Goal: Task Accomplishment & Management: Manage account settings

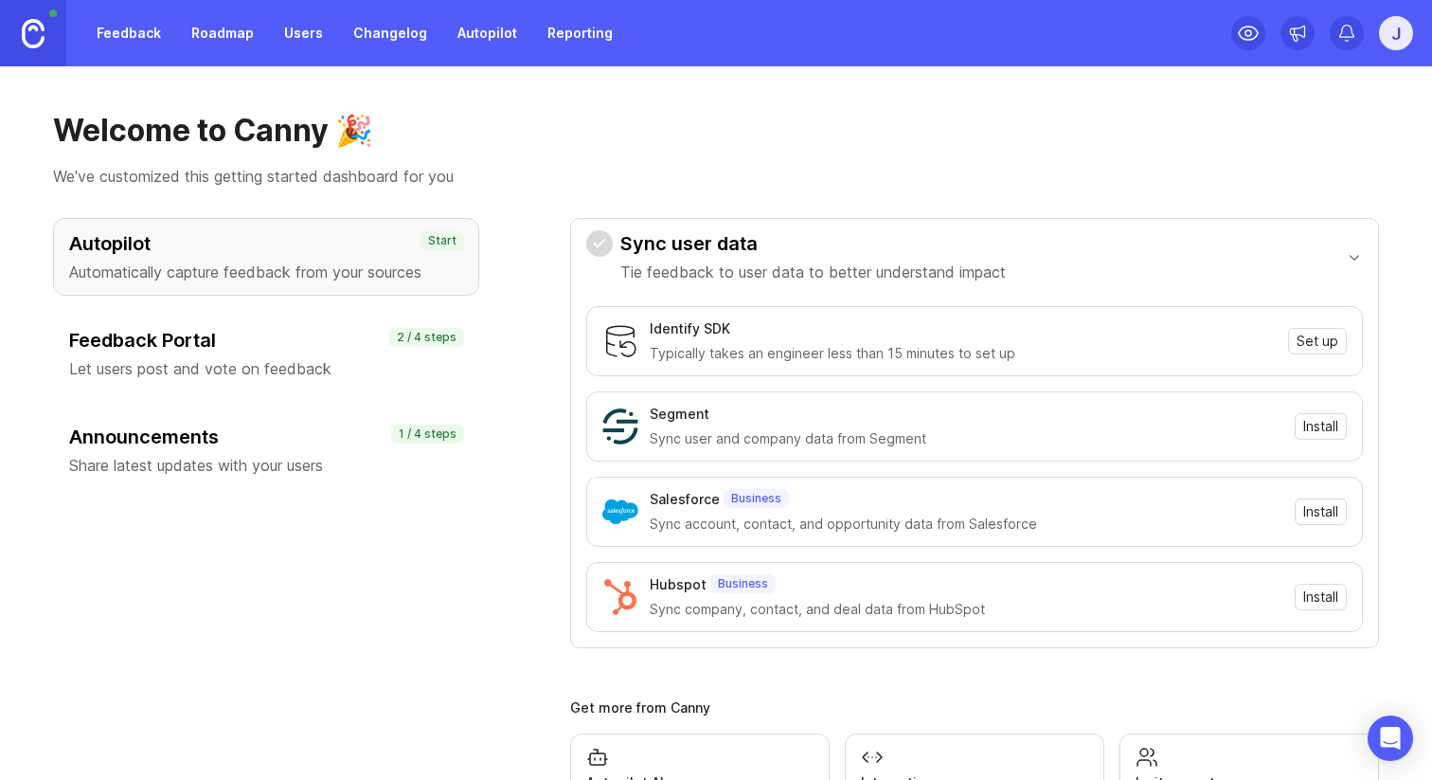
click at [423, 357] on p "Let users post and vote on feedback" at bounding box center [266, 368] width 394 height 23
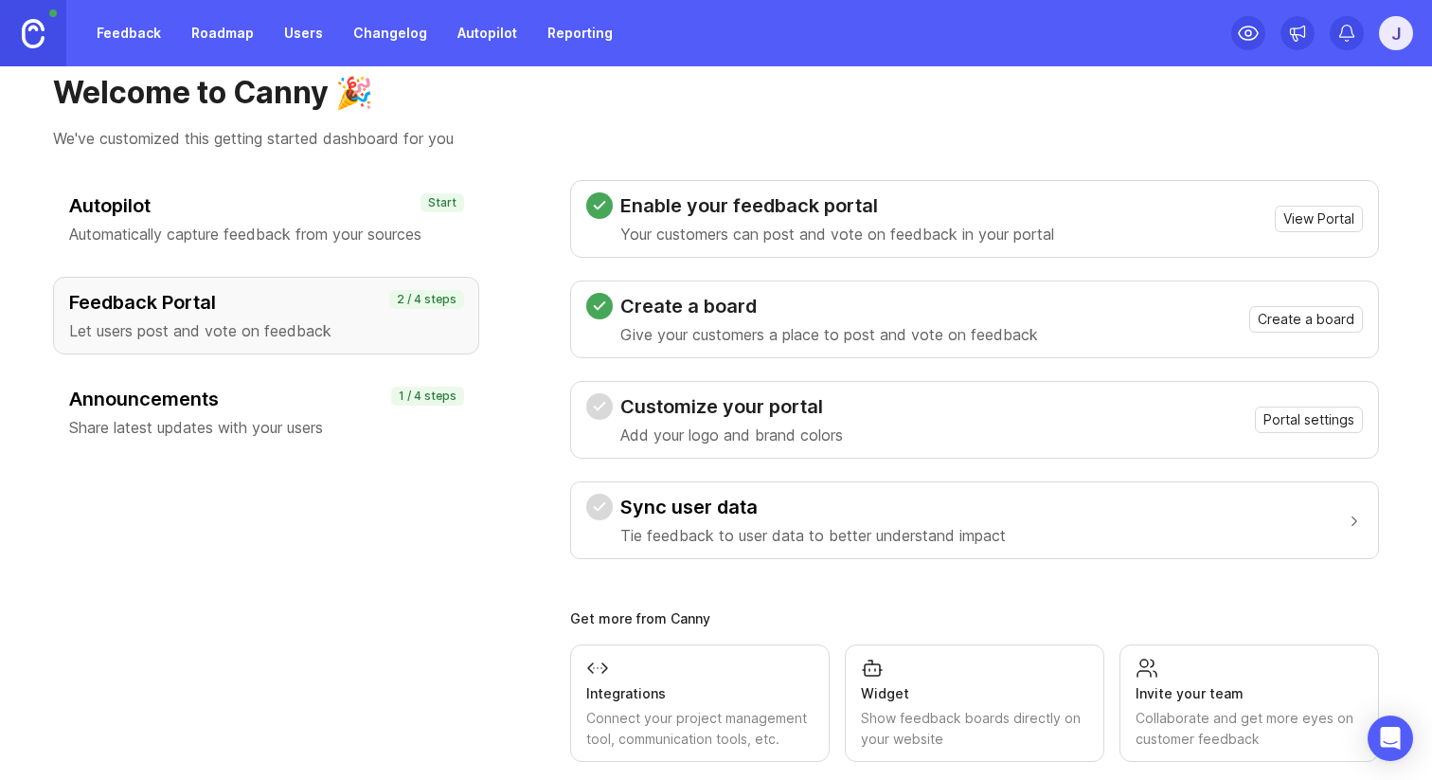
scroll to position [63, 0]
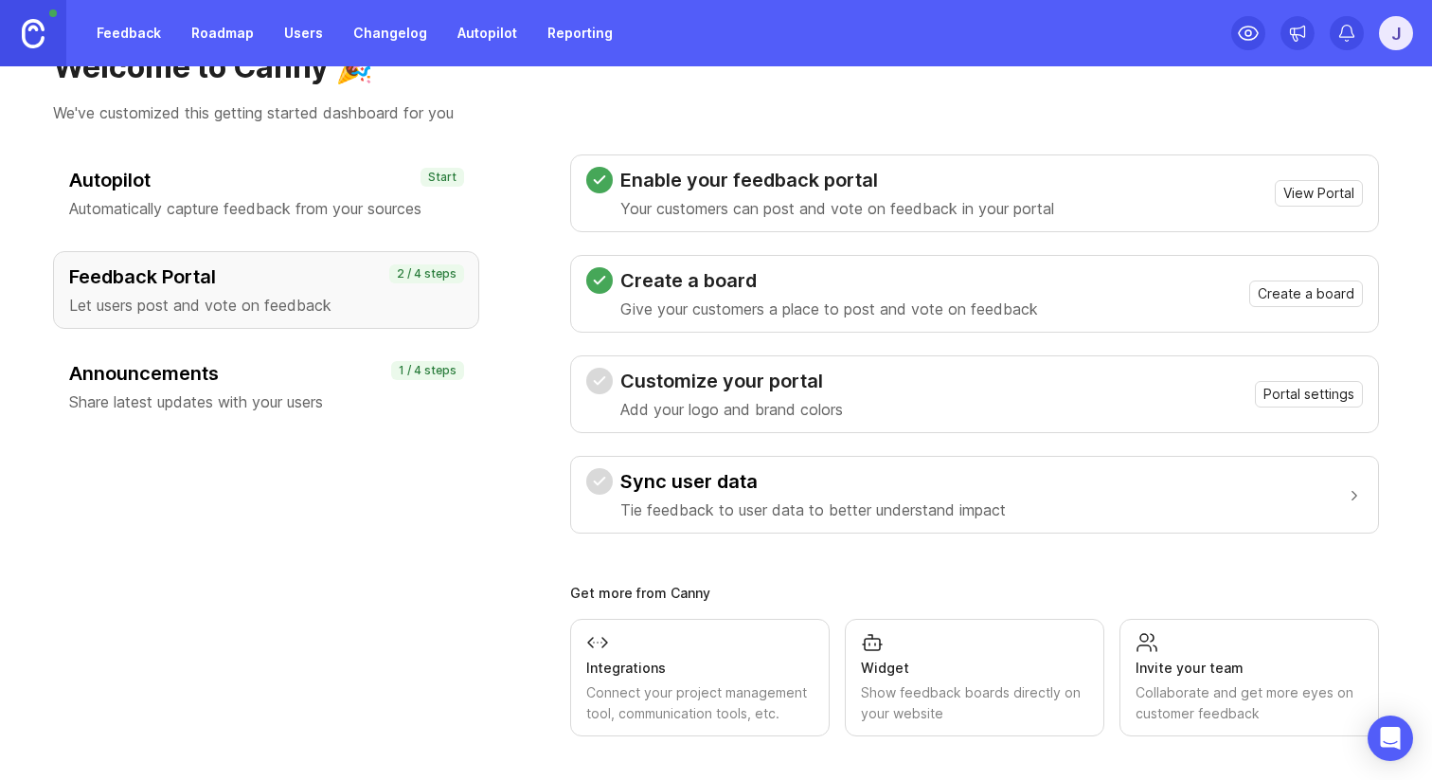
click at [597, 383] on icon at bounding box center [600, 380] width 10 height 7
click at [380, 210] on p "Automatically capture feedback from your sources" at bounding box center [266, 208] width 394 height 23
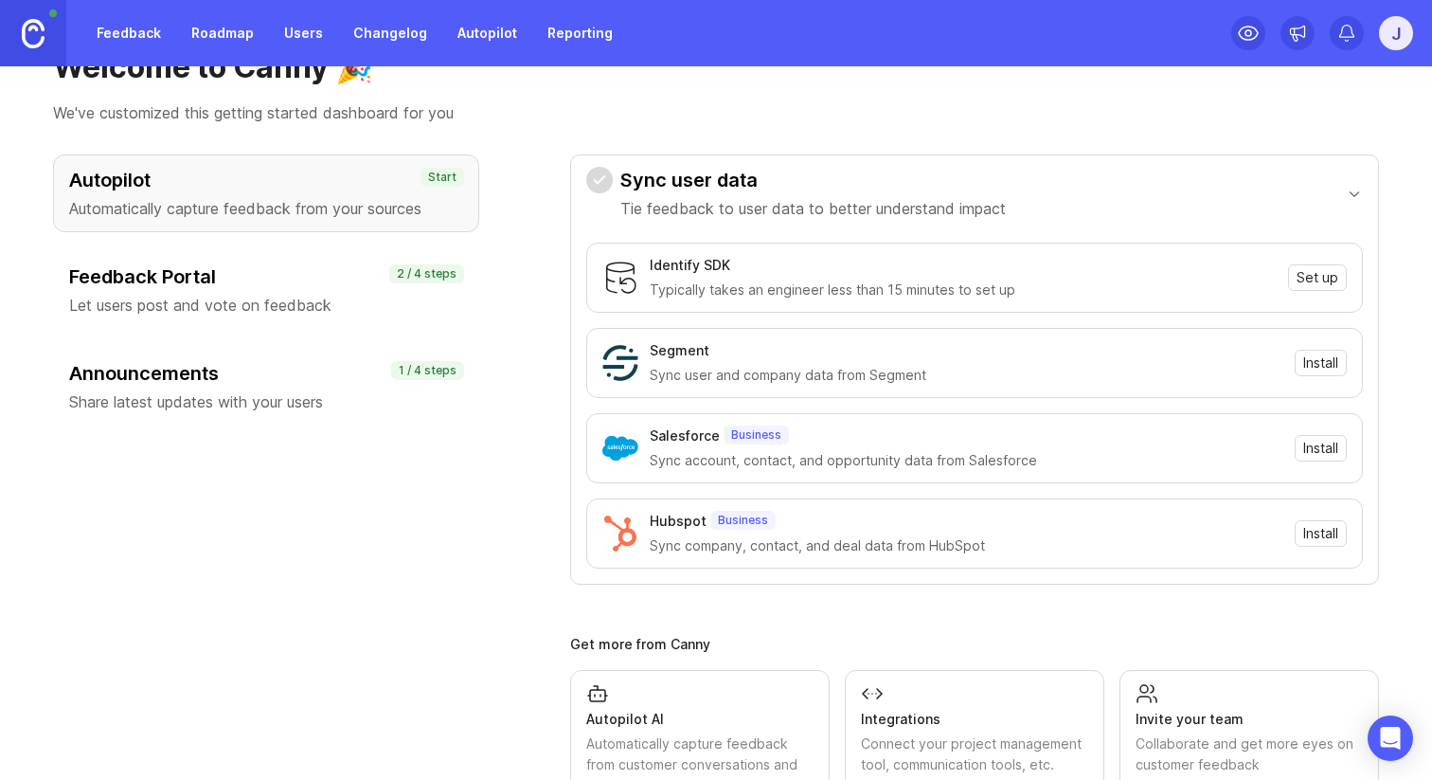
click at [385, 258] on div "Feedback Portal Let users post and vote on feedback 2 / 4 steps" at bounding box center [266, 290] width 426 height 78
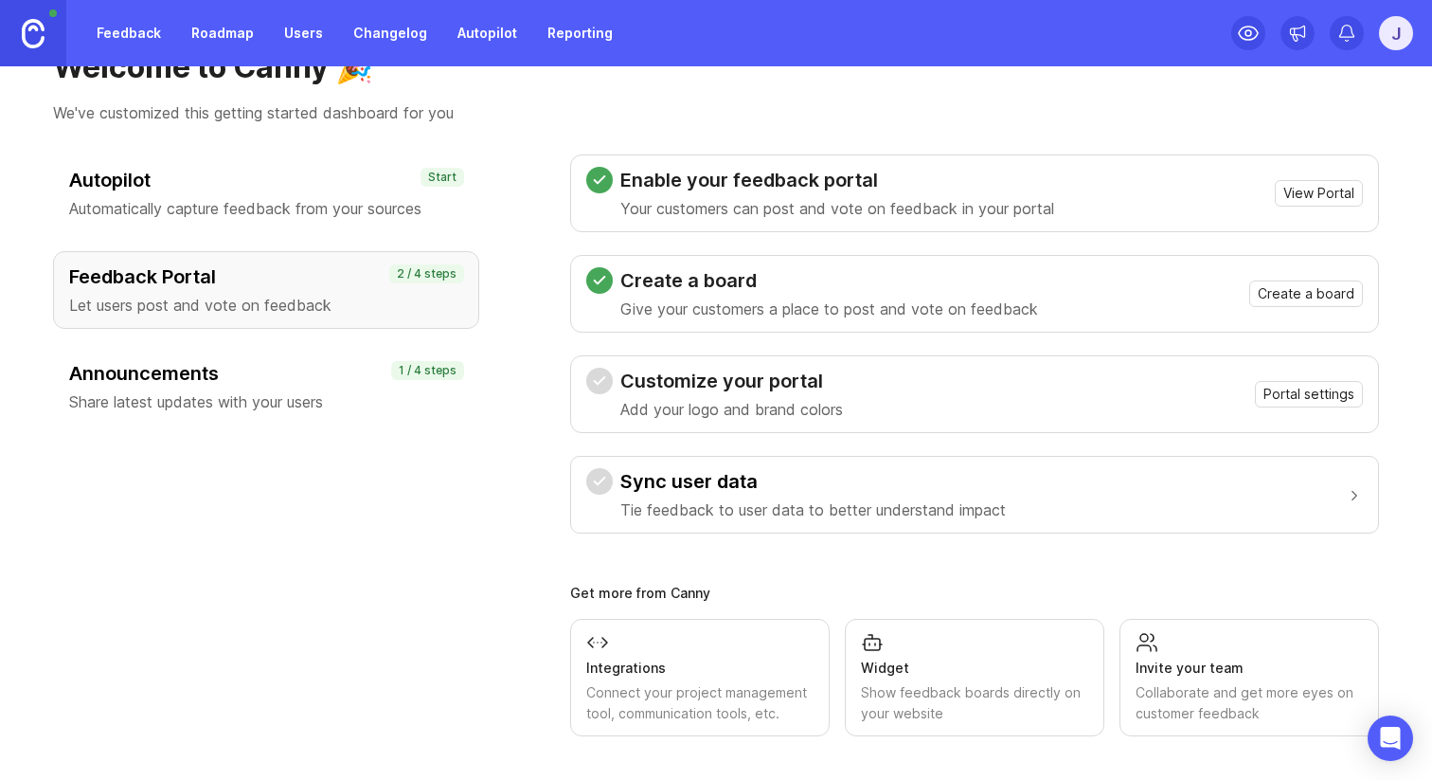
click at [945, 670] on div "Widget" at bounding box center [974, 667] width 227 height 21
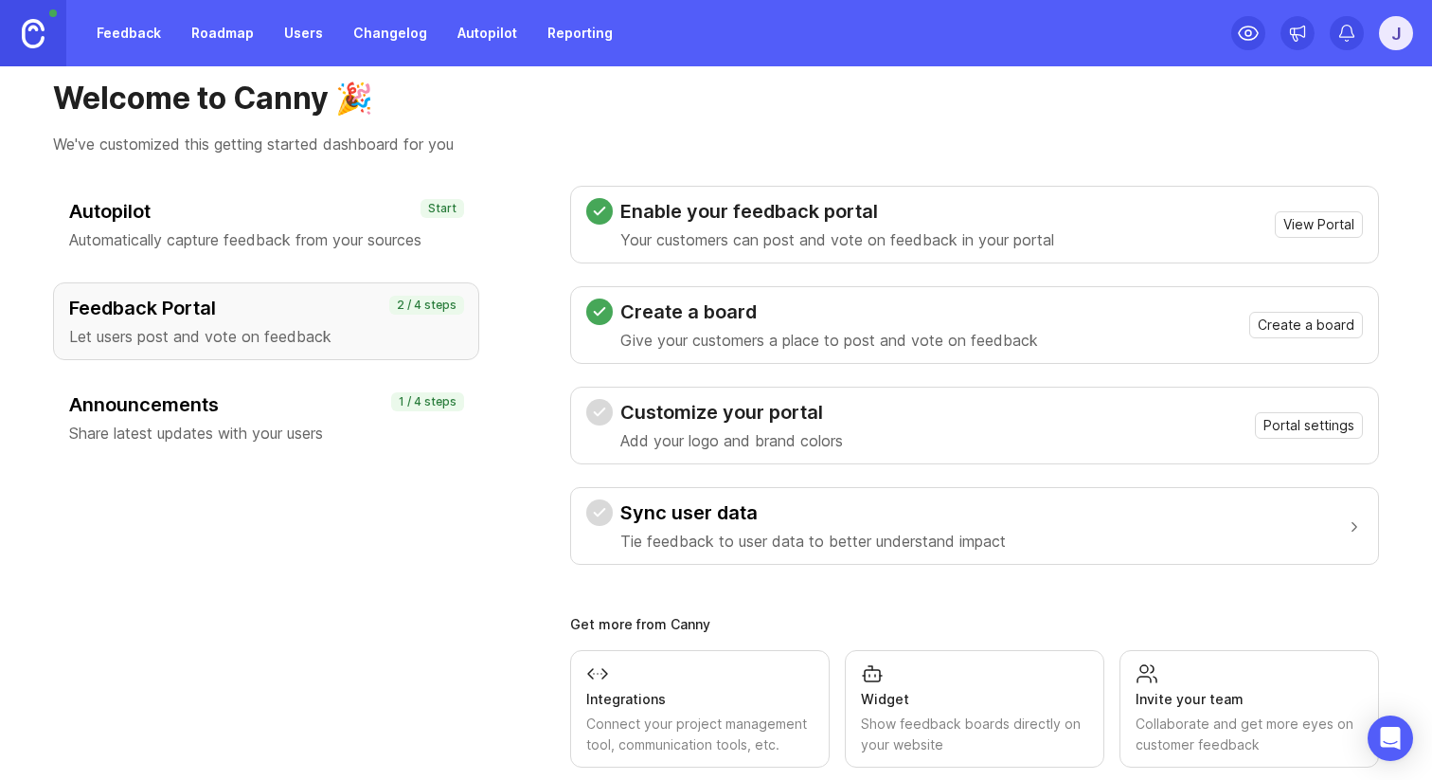
scroll to position [0, 0]
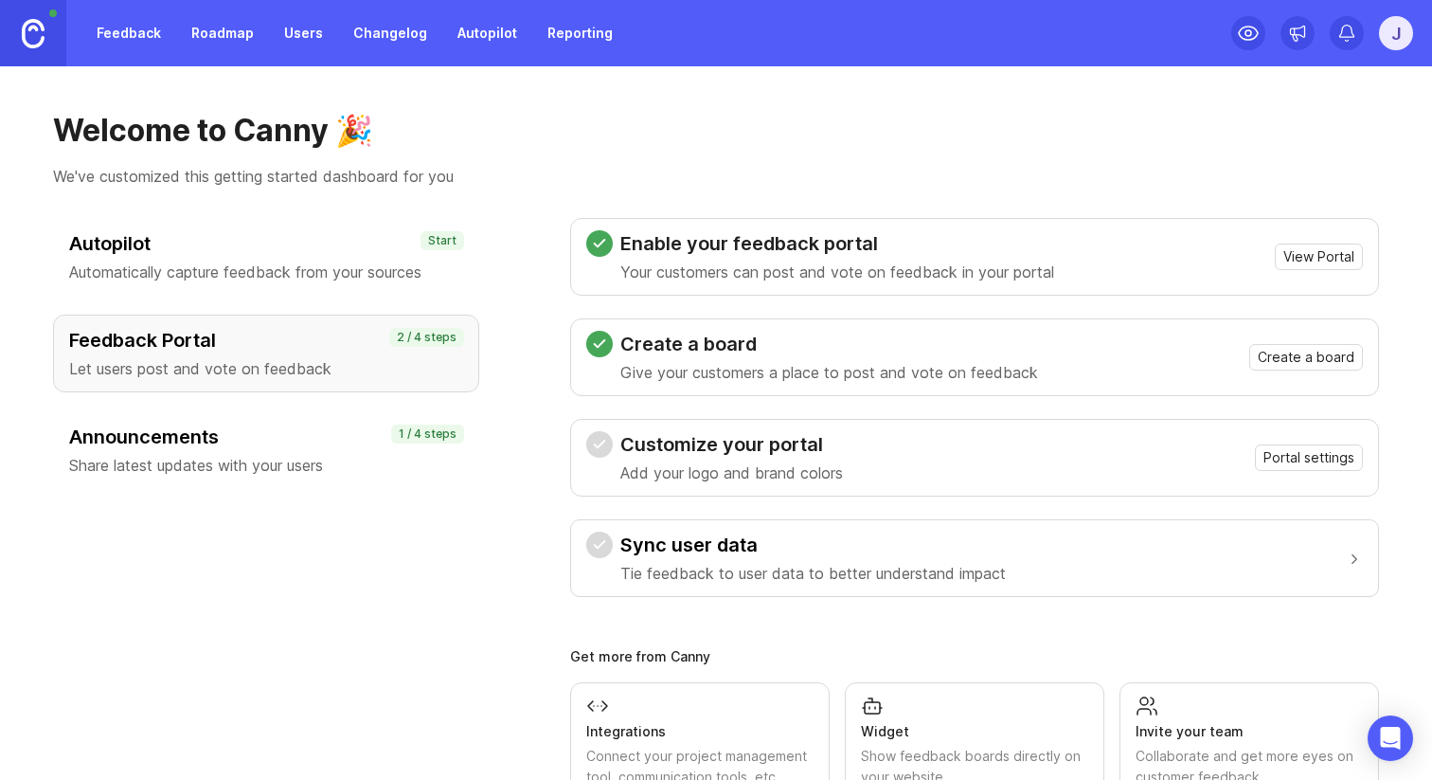
click at [404, 261] on p "Automatically capture feedback from your sources" at bounding box center [266, 272] width 394 height 23
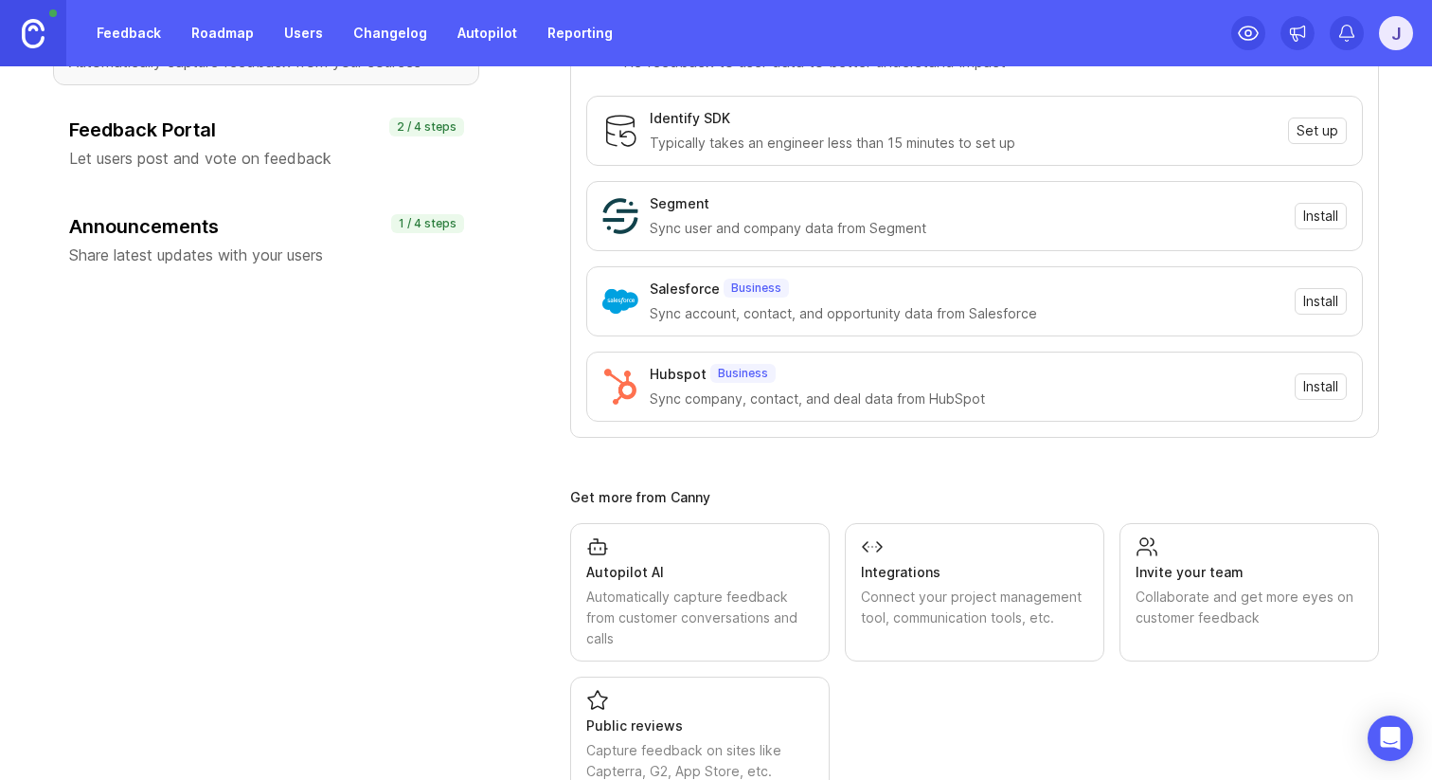
scroll to position [227, 0]
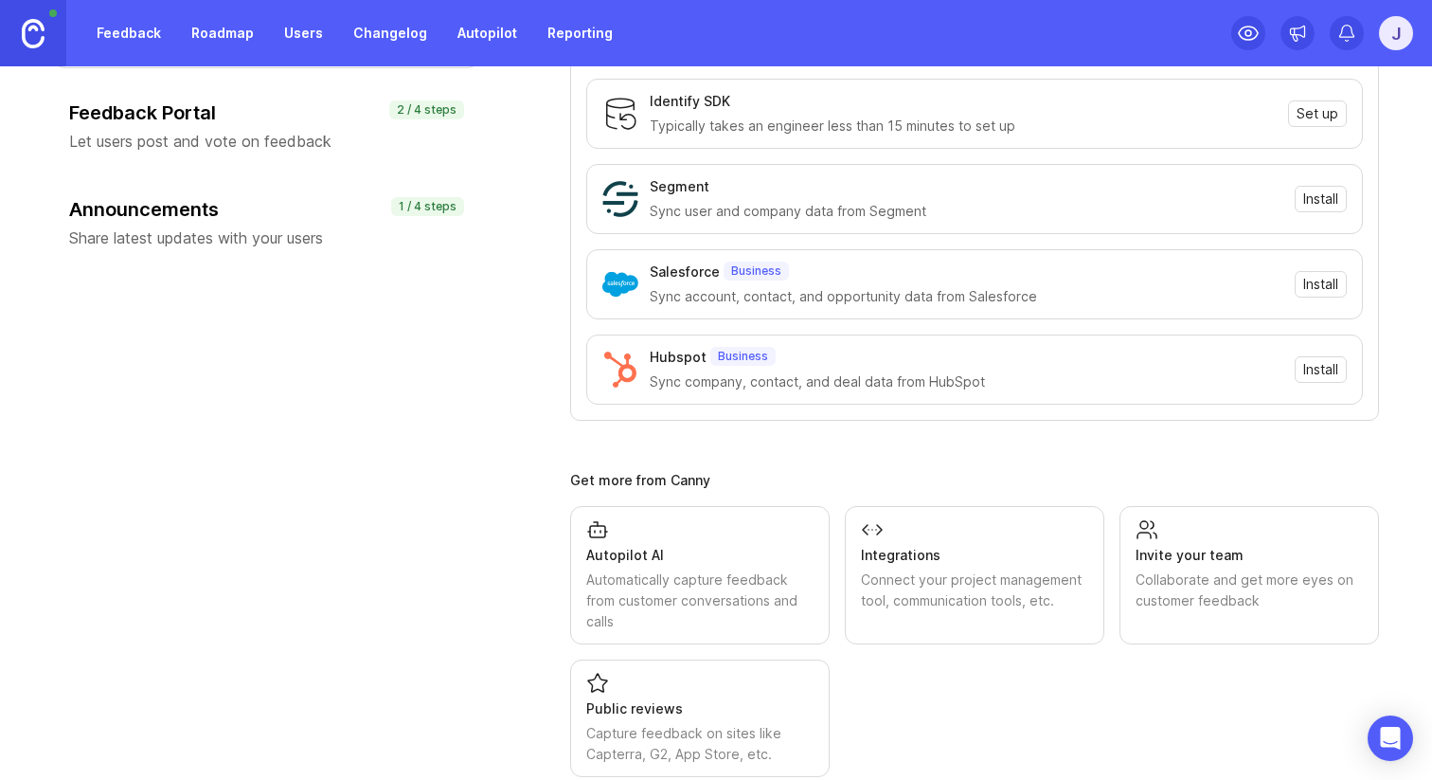
click at [650, 548] on div "Autopilot AI" at bounding box center [699, 555] width 227 height 21
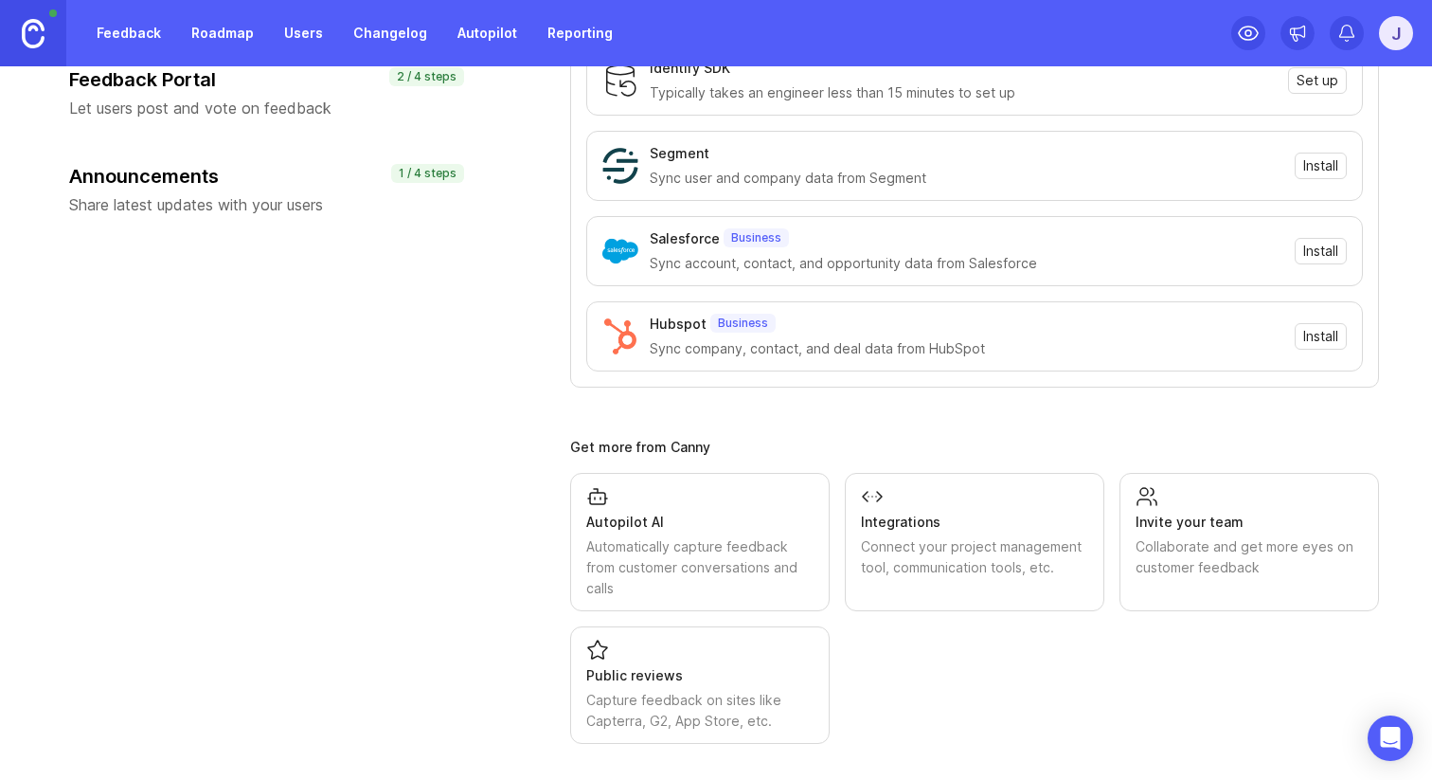
scroll to position [270, 0]
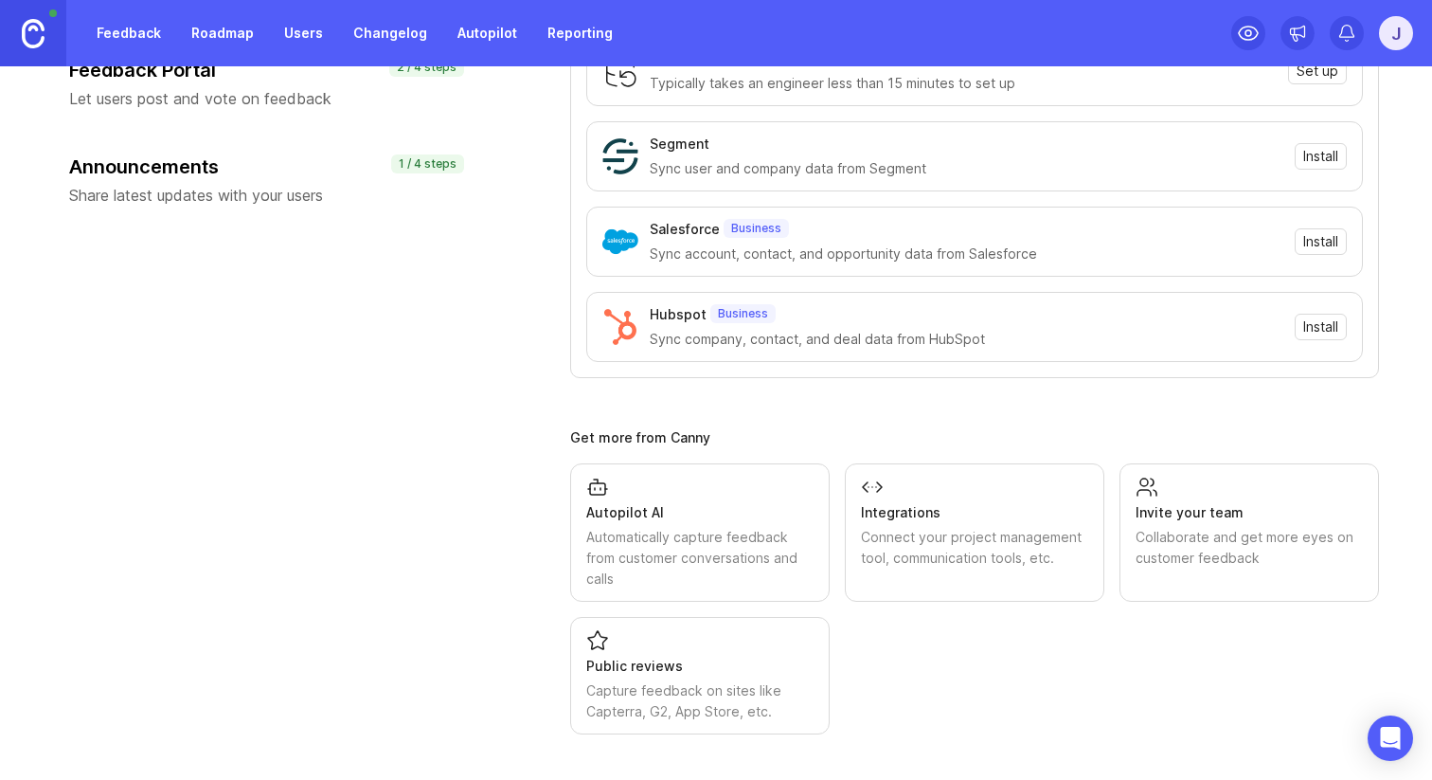
click at [1193, 564] on div "Collaborate and get more eyes on customer feedback" at bounding box center [1249, 548] width 227 height 42
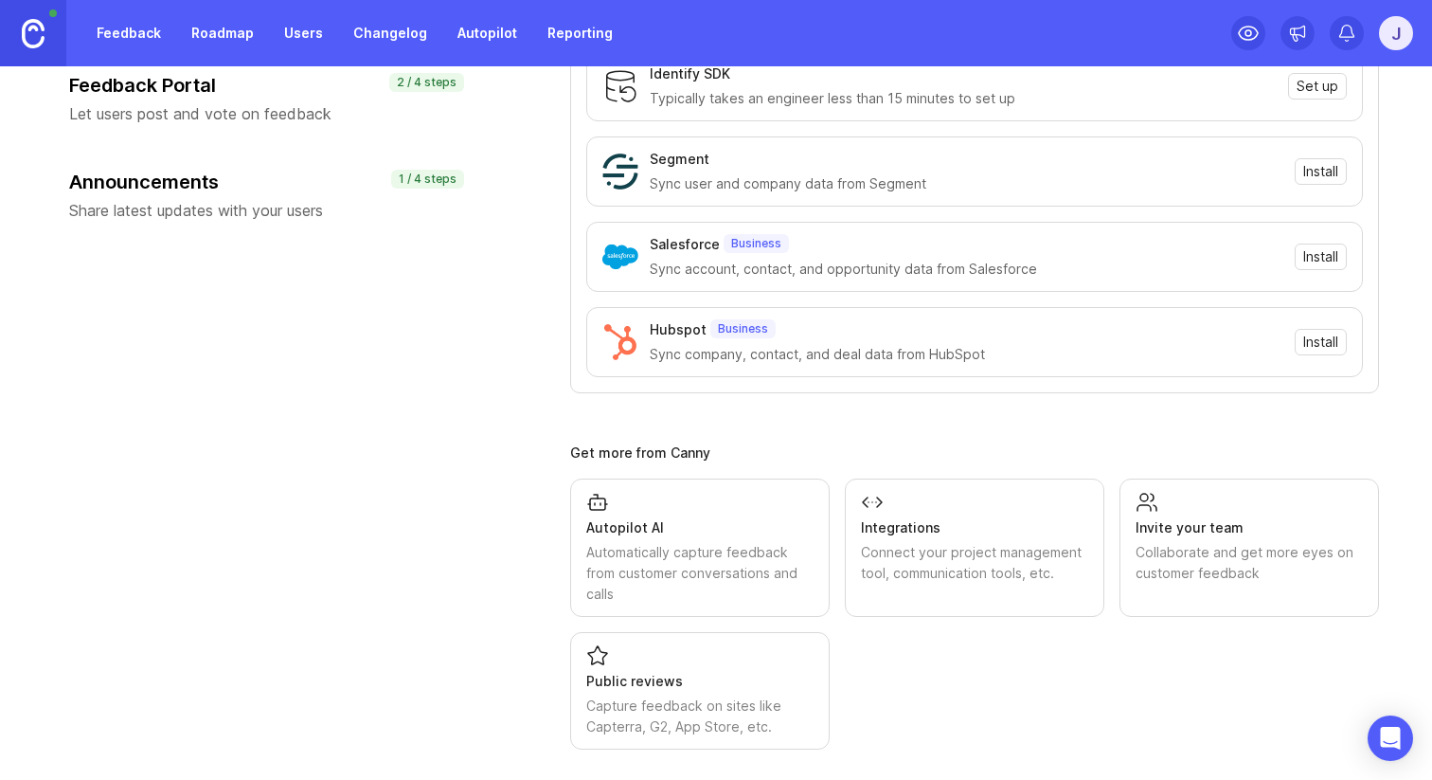
click at [638, 674] on div "Public reviews" at bounding box center [699, 681] width 227 height 21
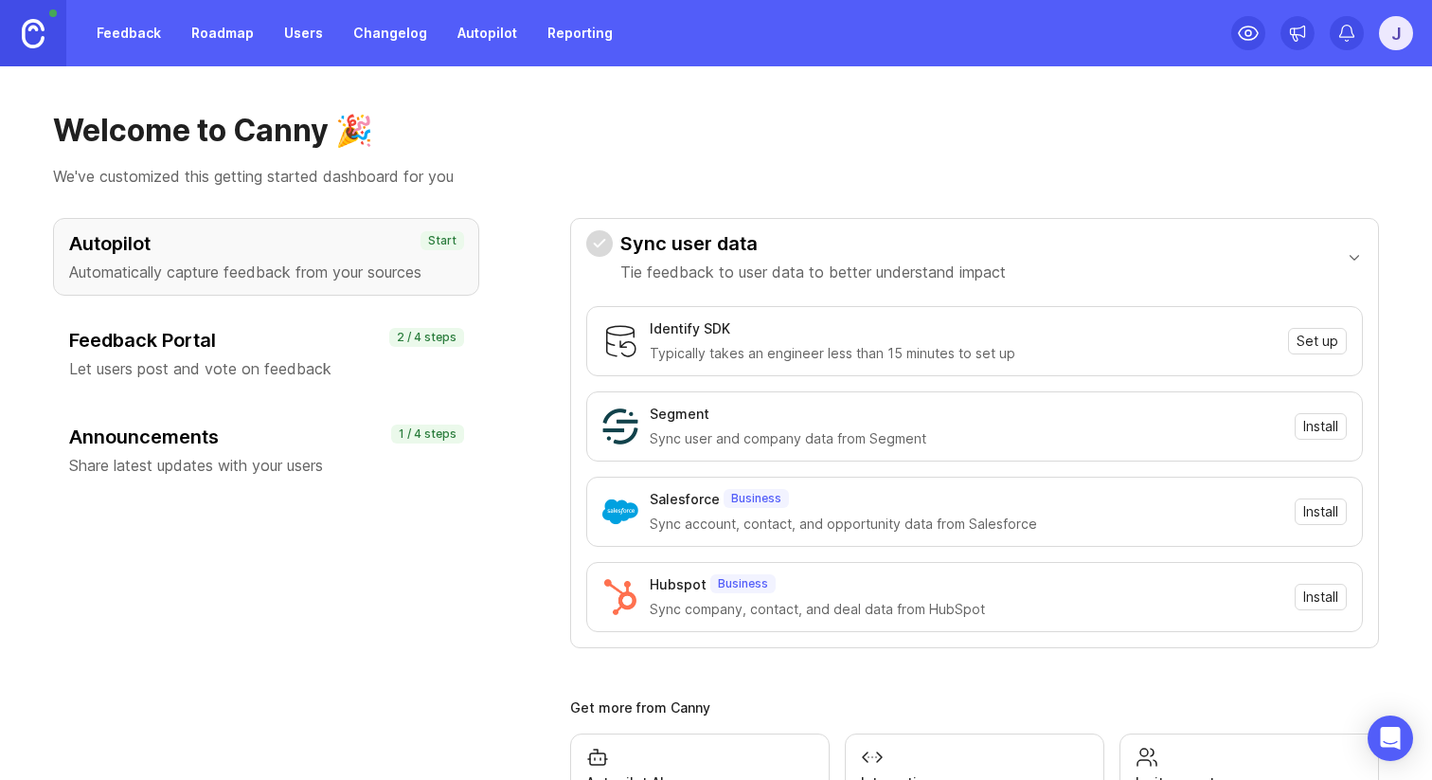
click at [236, 311] on div "Autopilot Automatically capture feedback from your sources Start Feedback Porta…" at bounding box center [266, 353] width 426 height 271
click at [237, 355] on div "Feedback Portal Let users post and vote on feedback" at bounding box center [266, 353] width 394 height 53
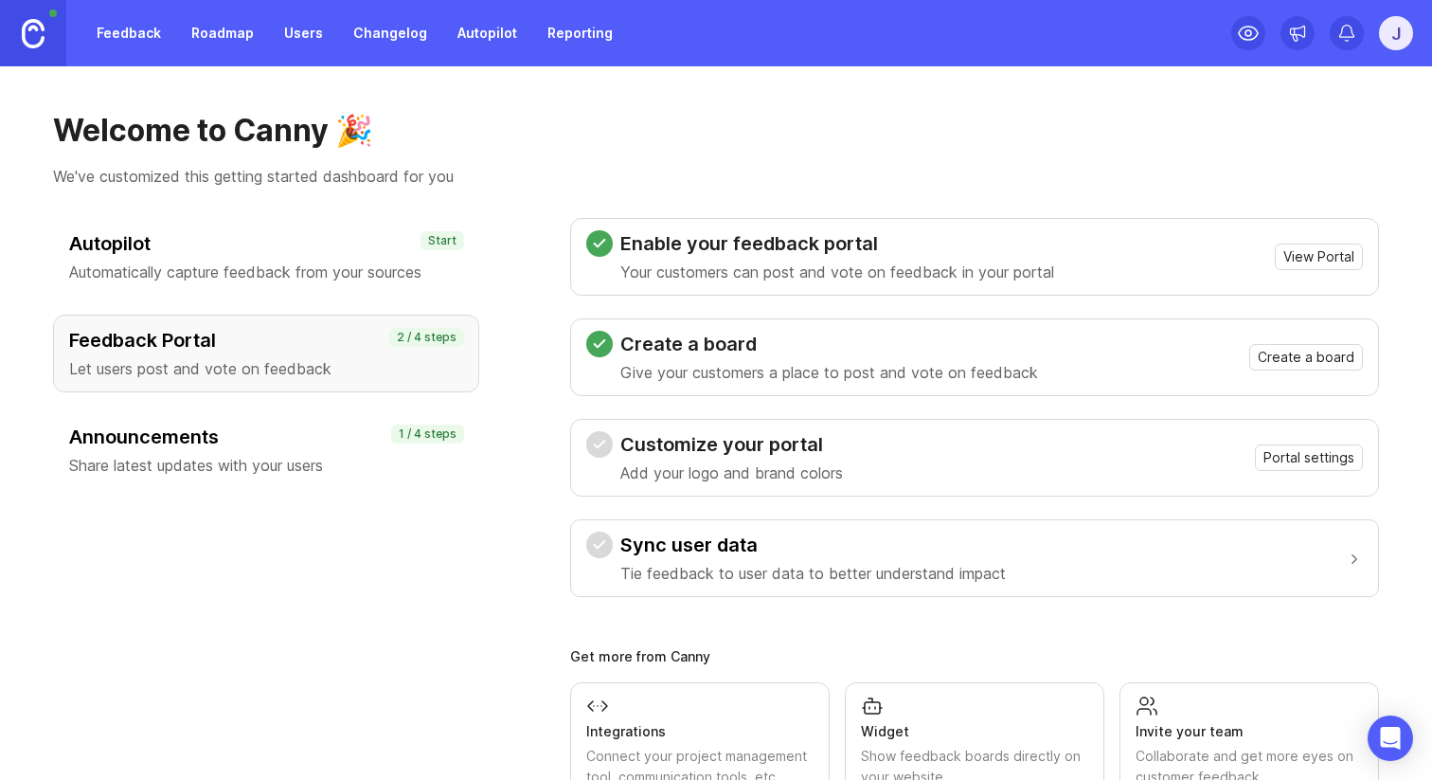
scroll to position [65, 0]
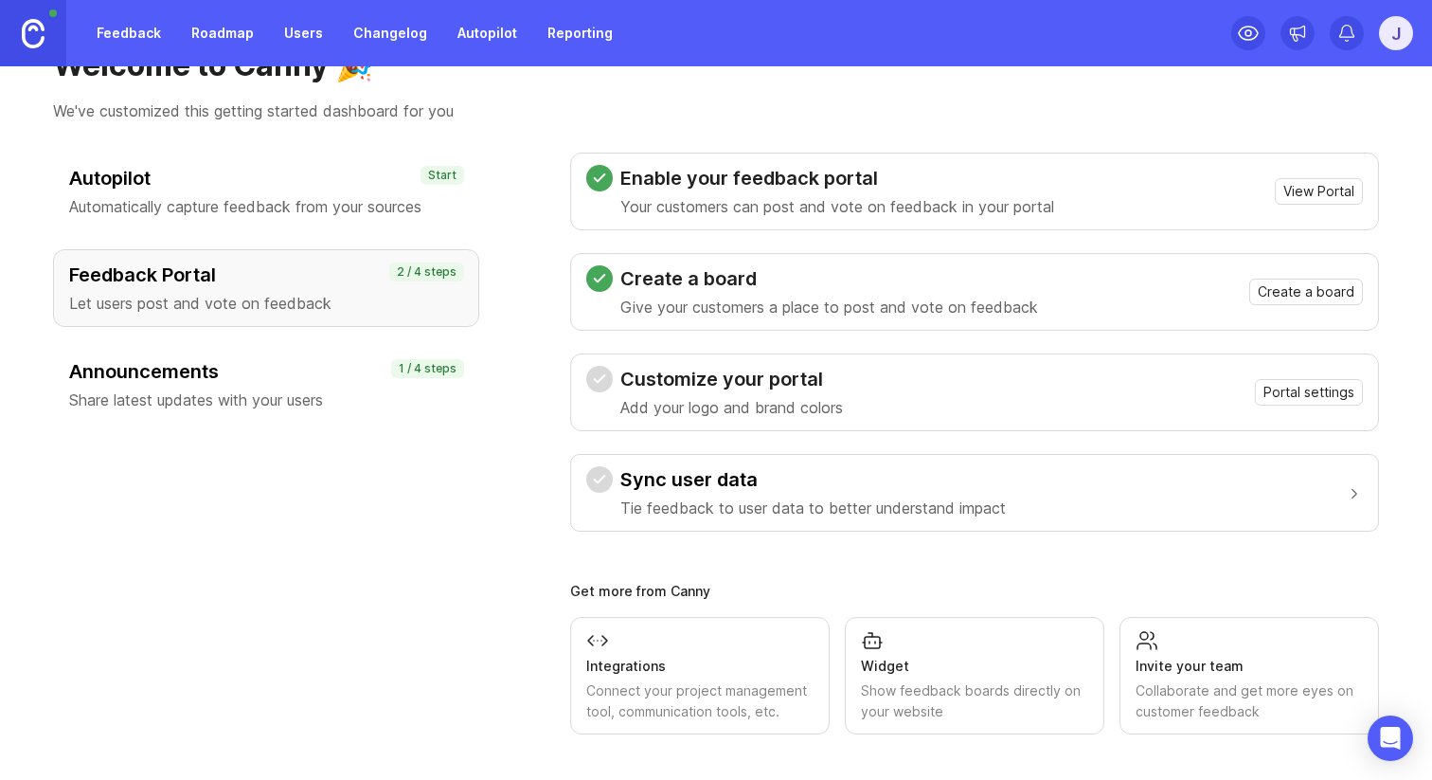
click at [637, 409] on p "Add your logo and brand colors" at bounding box center [732, 407] width 223 height 23
click at [430, 386] on div "Announcements Share latest updates with your users" at bounding box center [266, 384] width 394 height 53
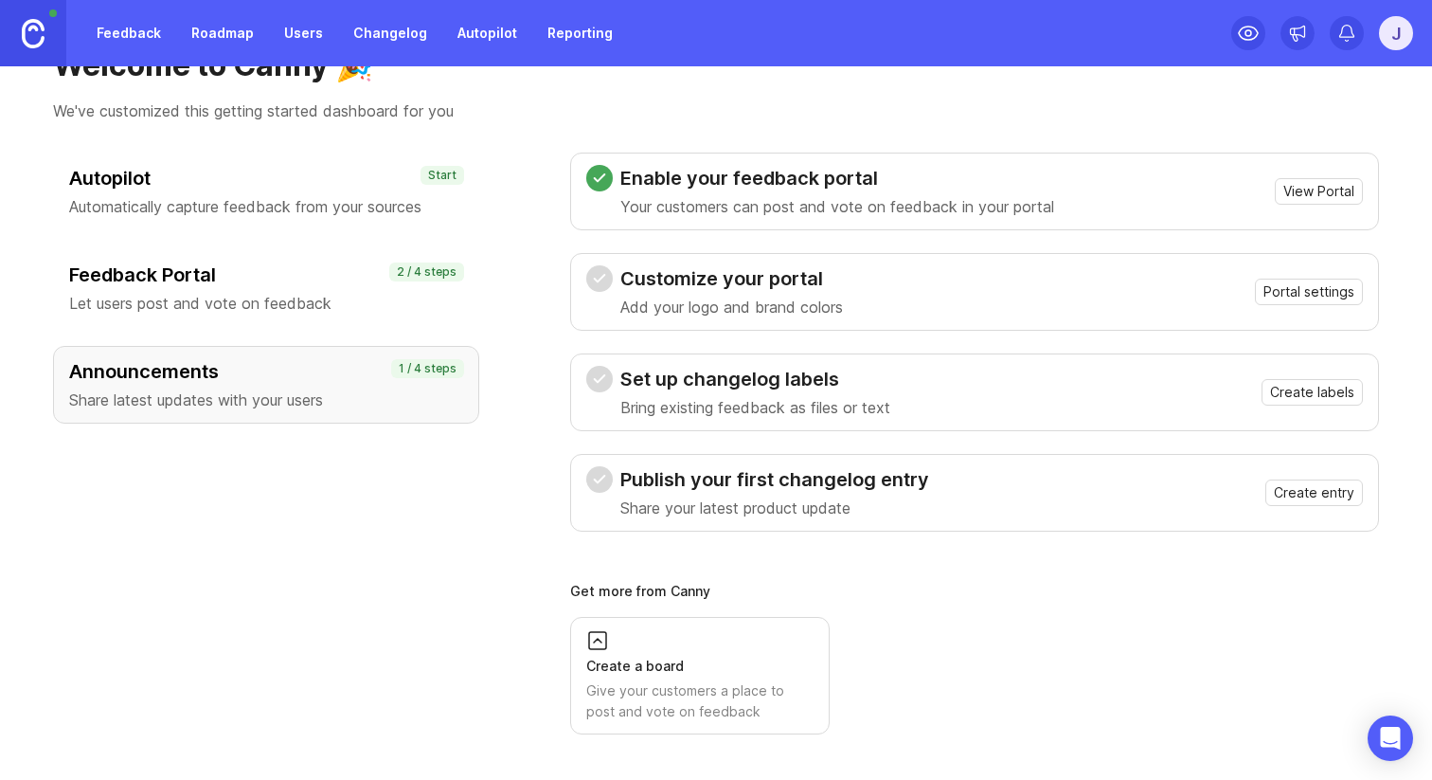
click at [428, 210] on p "Automatically capture feedback from your sources" at bounding box center [266, 206] width 394 height 23
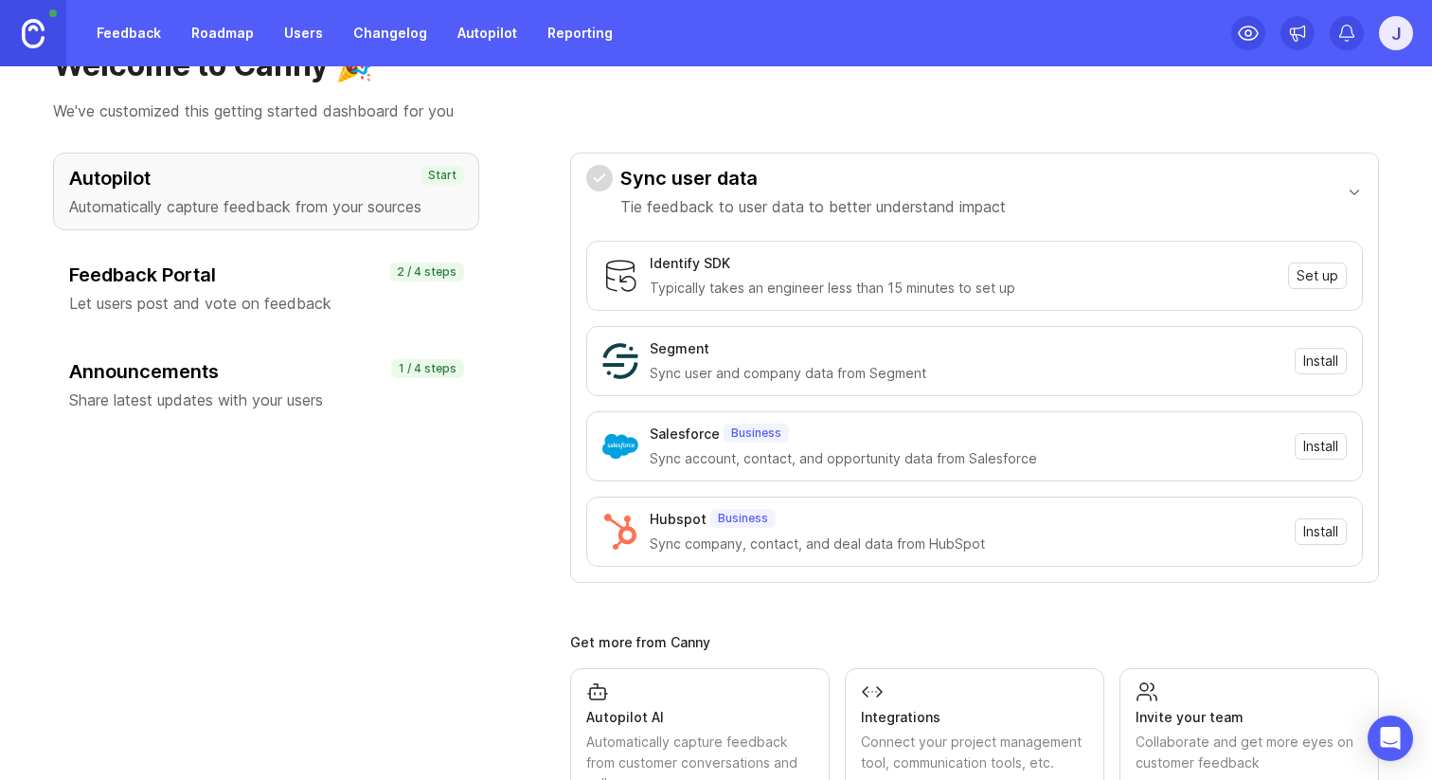
click at [140, 43] on link "Feedback" at bounding box center [128, 33] width 87 height 34
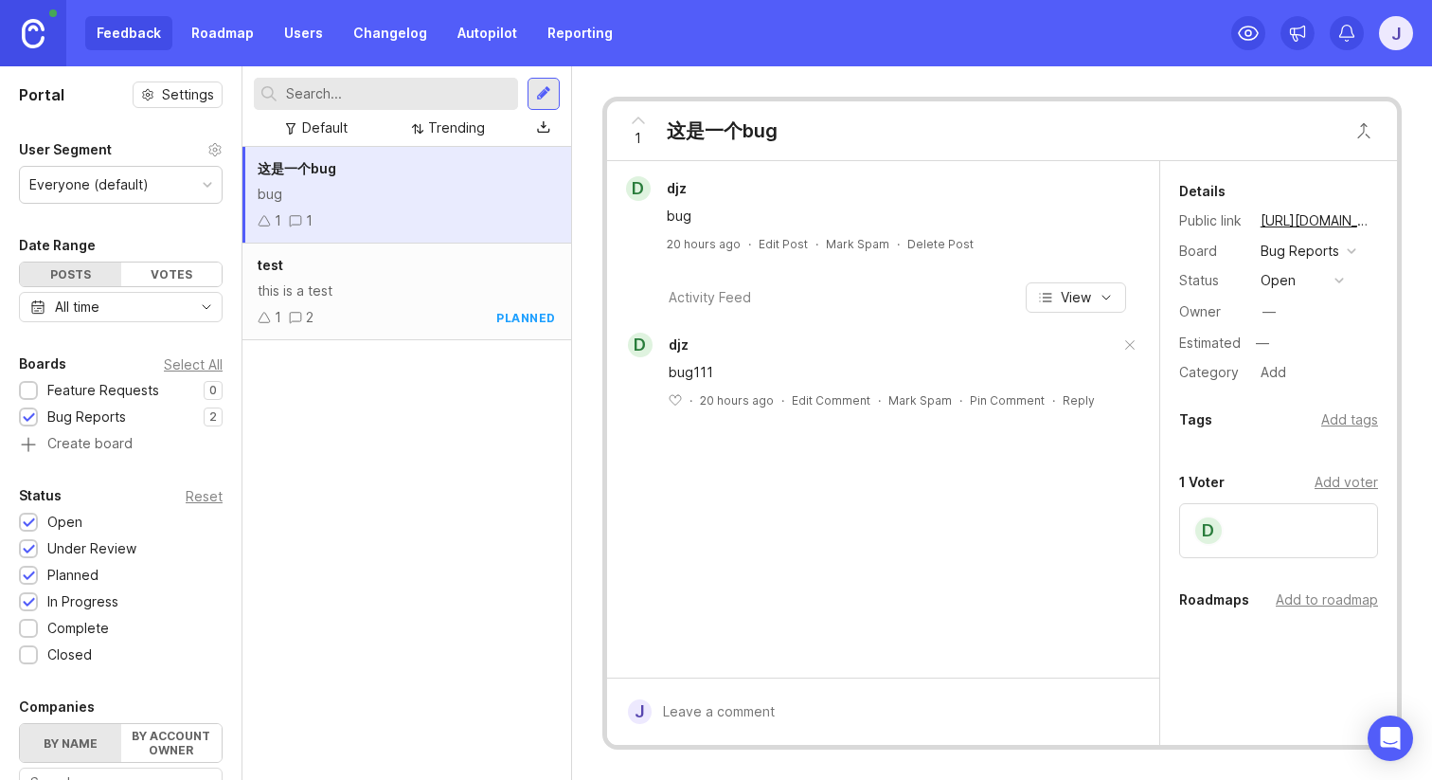
click at [1252, 354] on div "—" at bounding box center [1315, 343] width 128 height 25
click at [1208, 348] on div "Estimated" at bounding box center [1210, 342] width 62 height 13
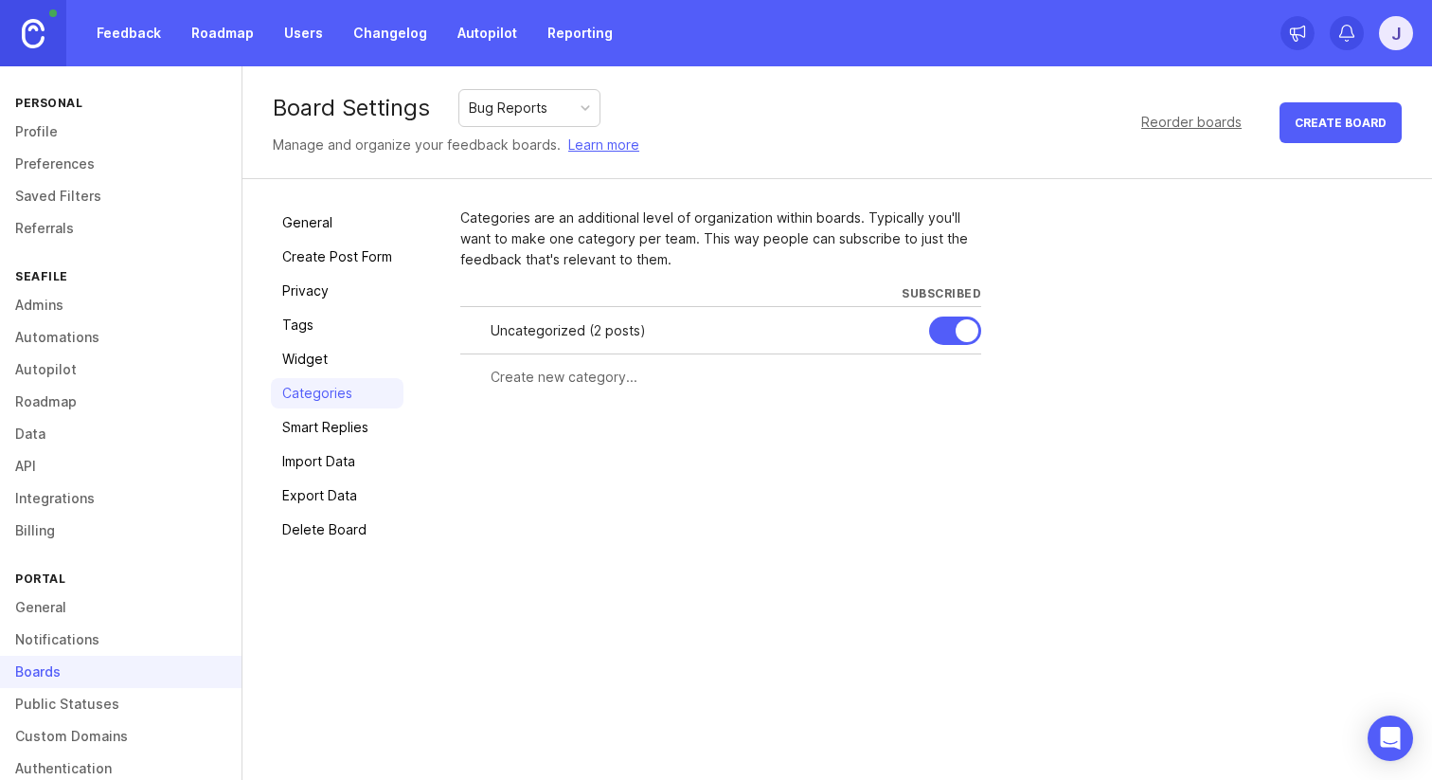
drag, startPoint x: 605, startPoint y: 333, endPoint x: 634, endPoint y: 333, distance: 28.4
click at [634, 333] on div "Uncategorized ( 2 posts )" at bounding box center [702, 330] width 423 height 21
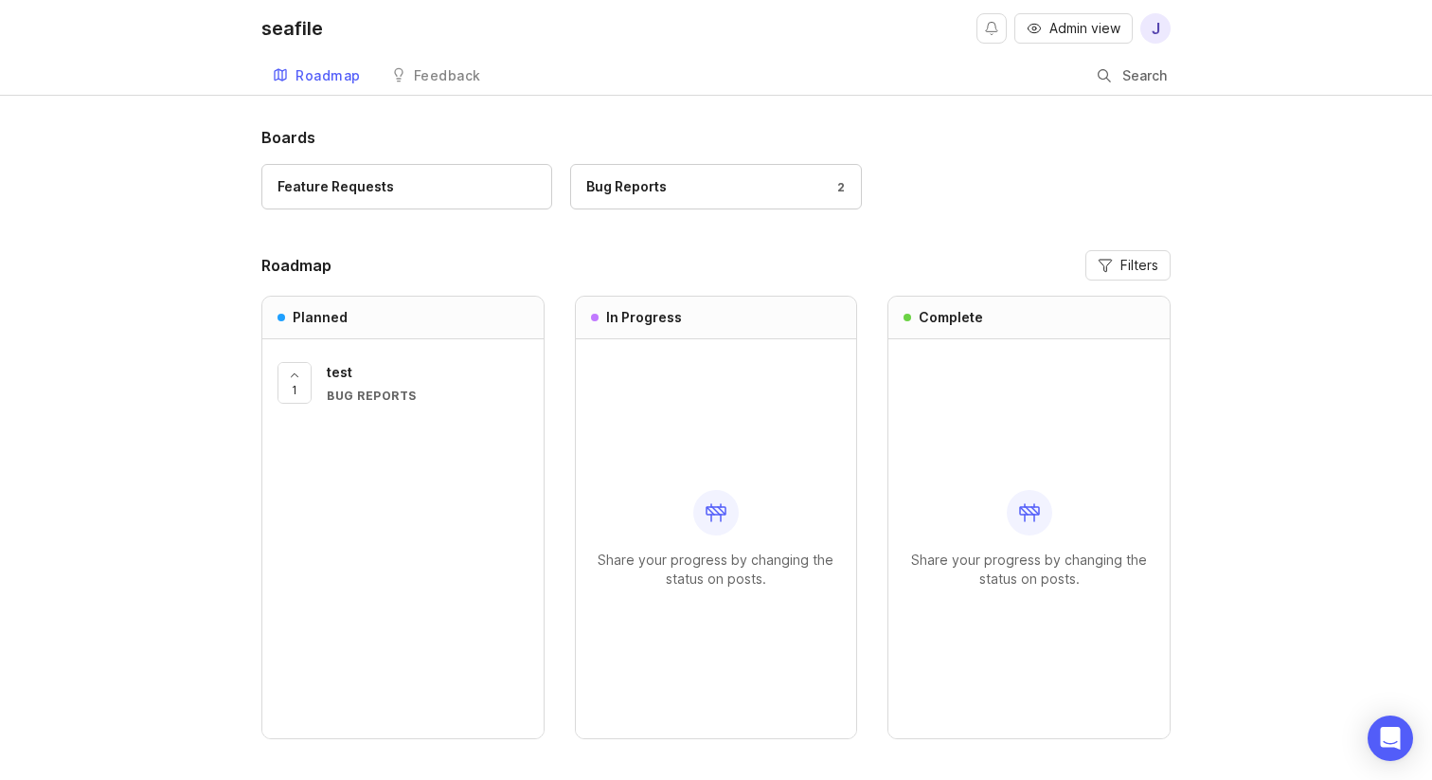
click at [1086, 17] on button "Admin view" at bounding box center [1074, 28] width 118 height 30
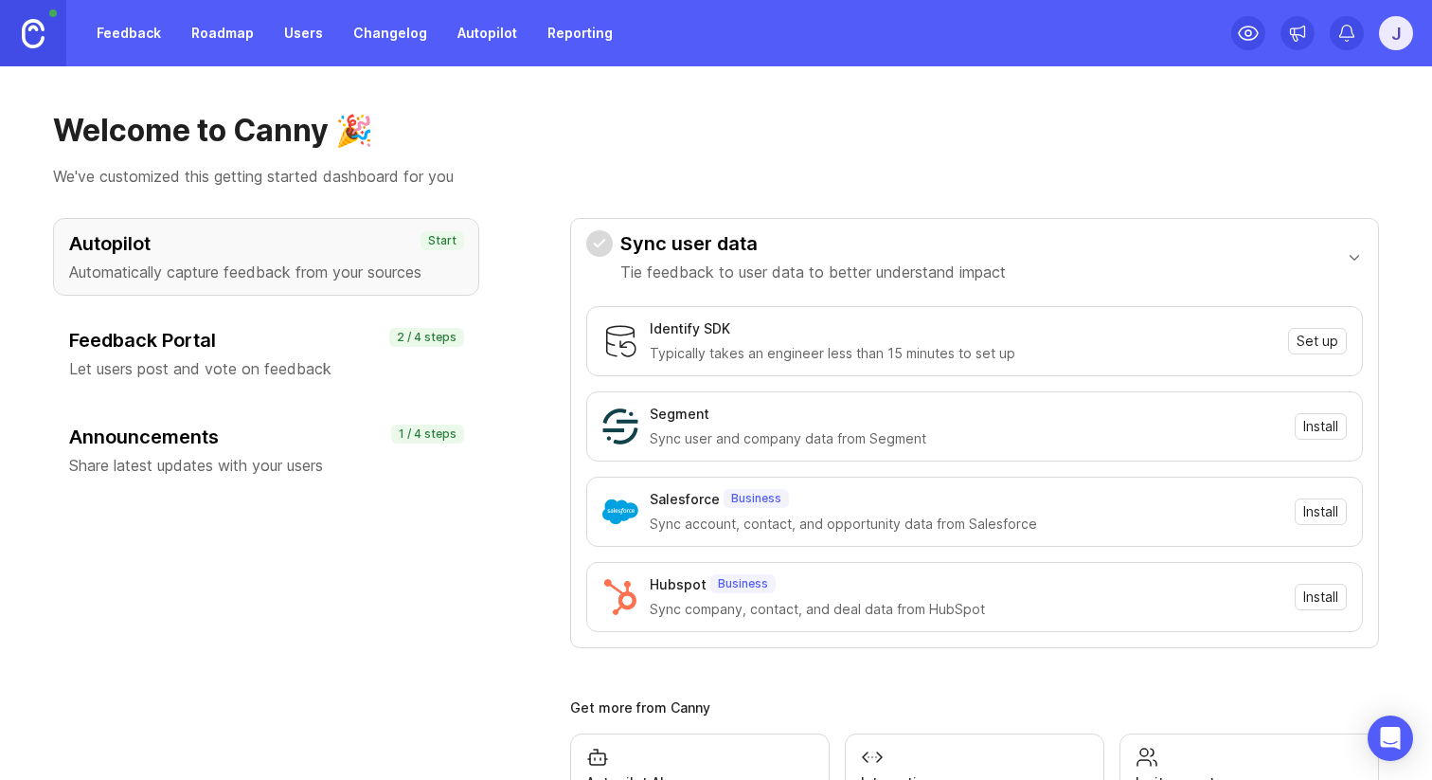
click at [445, 112] on h1 "Welcome to Canny 🎉" at bounding box center [716, 131] width 1326 height 38
click at [154, 43] on link "Feedback" at bounding box center [128, 33] width 87 height 34
